Goal: Information Seeking & Learning: Compare options

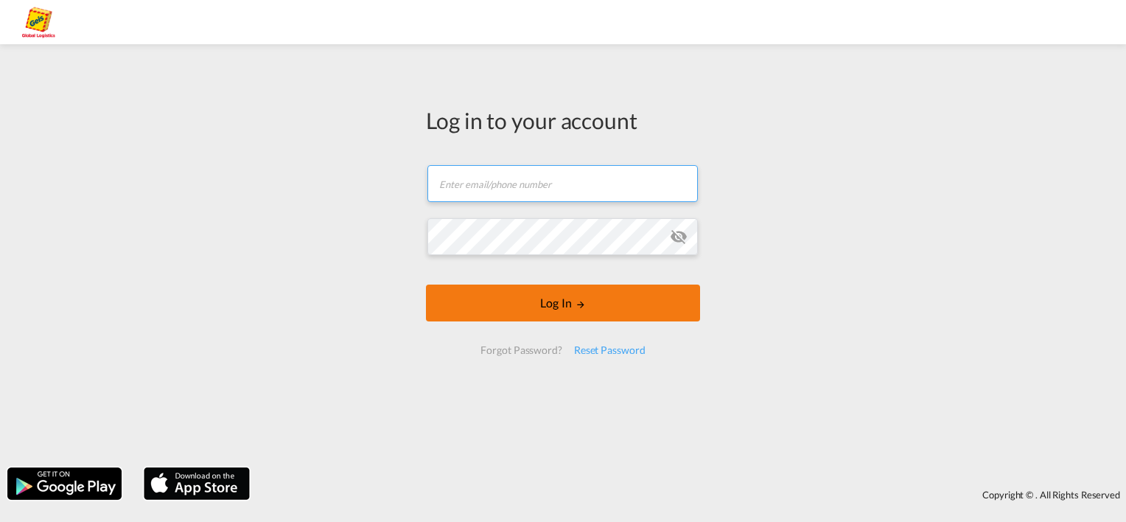
type input "[EMAIL_ADDRESS][PERSON_NAME][DOMAIN_NAME]"
click at [650, 309] on button "Log In" at bounding box center [563, 303] width 274 height 37
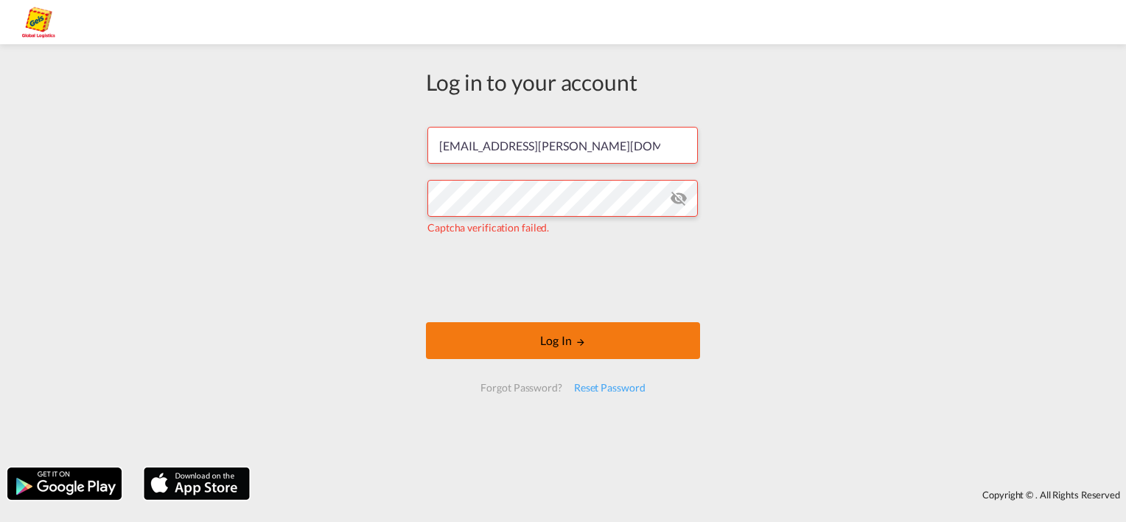
click at [622, 338] on button "Log In" at bounding box center [563, 340] width 274 height 37
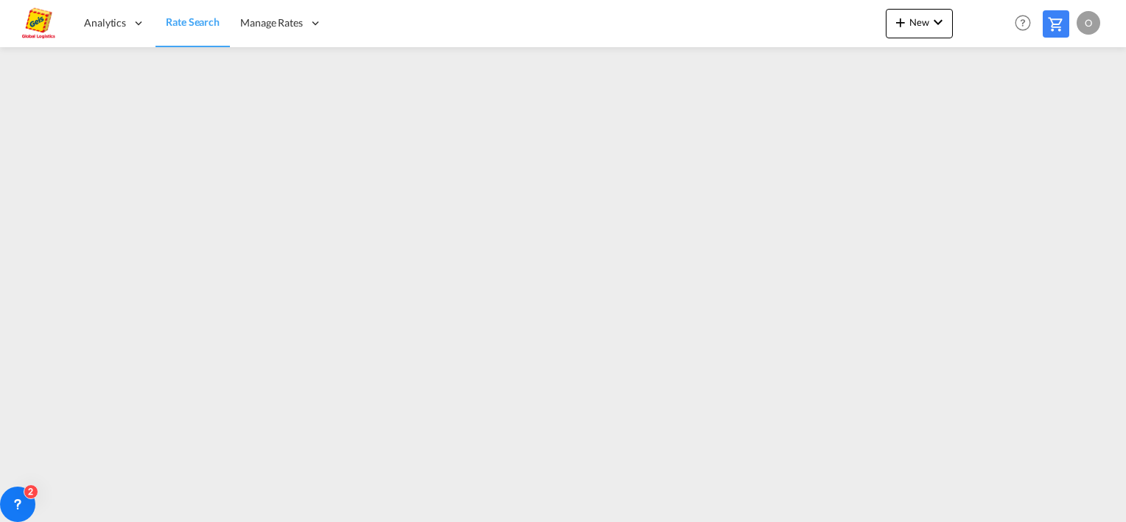
click at [193, 26] on span "Rate Search" at bounding box center [193, 21] width 54 height 13
click at [24, 501] on icon at bounding box center [17, 504] width 15 height 15
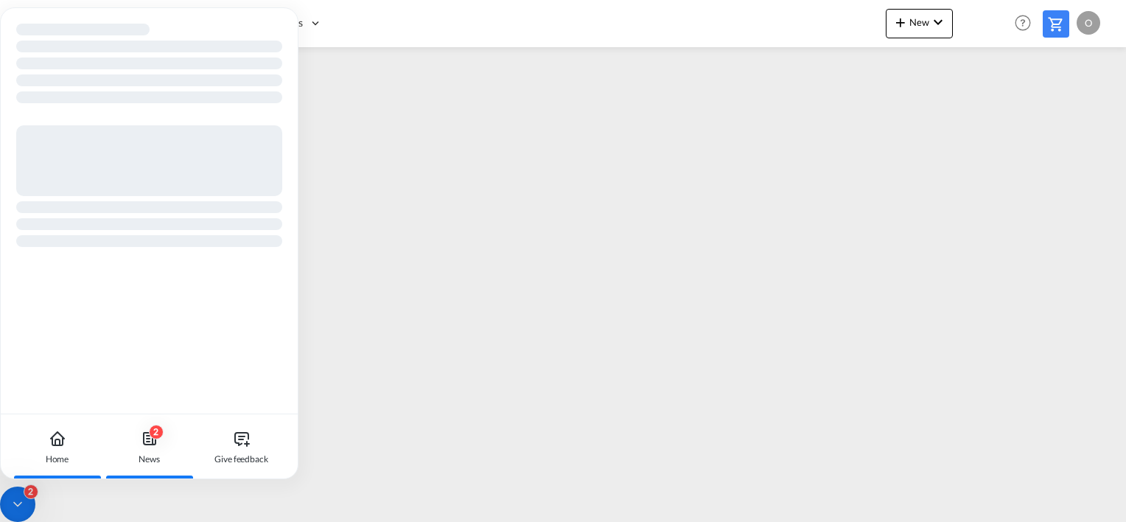
click at [147, 444] on icon at bounding box center [150, 439] width 12 height 12
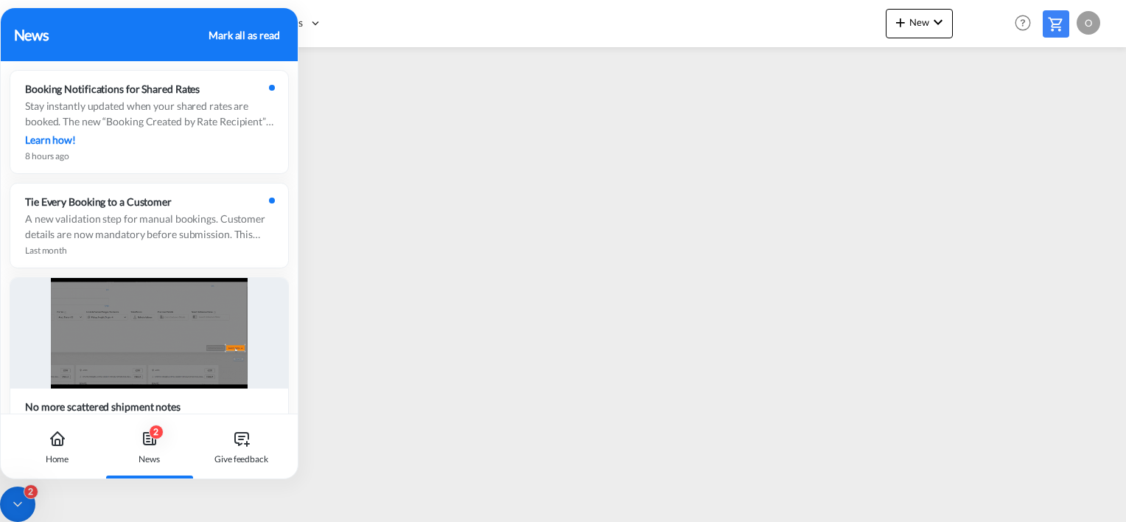
click at [45, 39] on div "News" at bounding box center [109, 35] width 190 height 22
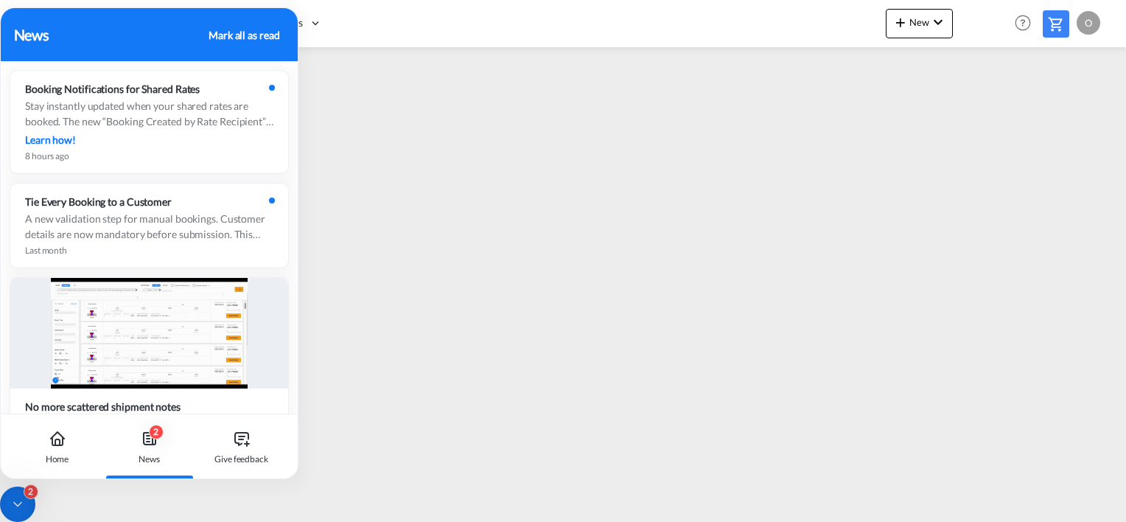
click at [24, 508] on icon at bounding box center [17, 504] width 15 height 15
